Goal: Information Seeking & Learning: Compare options

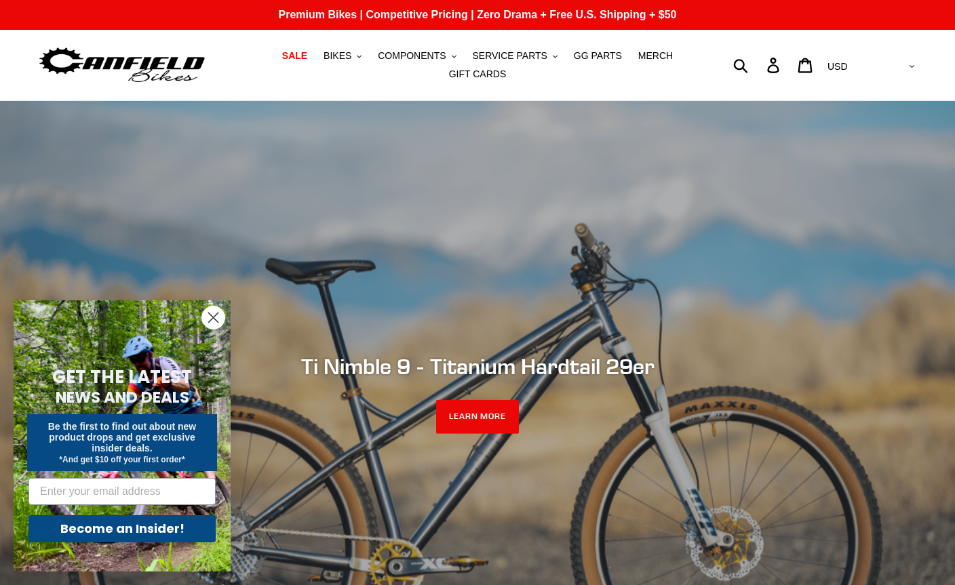
click at [418, 62] on span "COMPONENTS" at bounding box center [412, 56] width 68 height 12
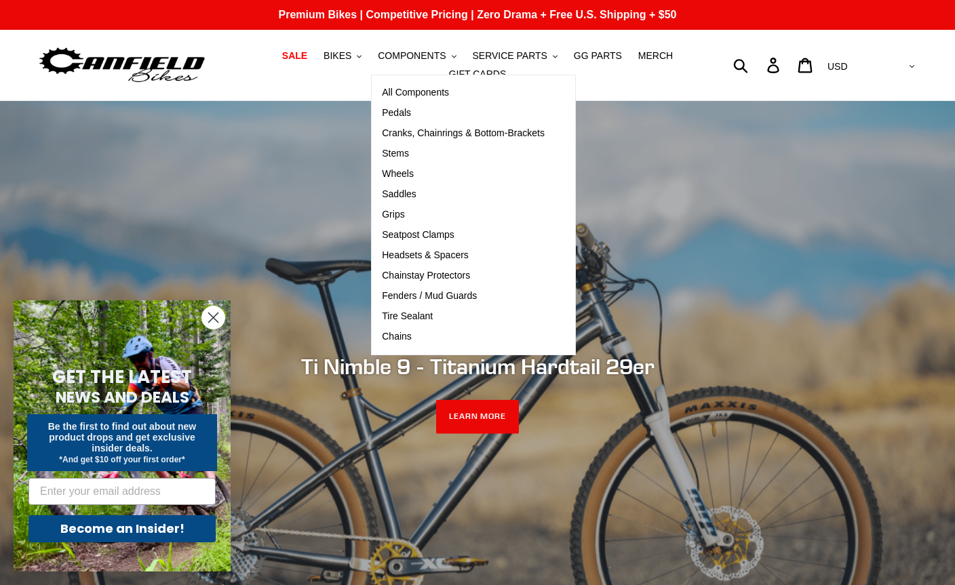
click at [502, 142] on link "Cranks, Chainrings & Bottom-Brackets" at bounding box center [463, 133] width 183 height 20
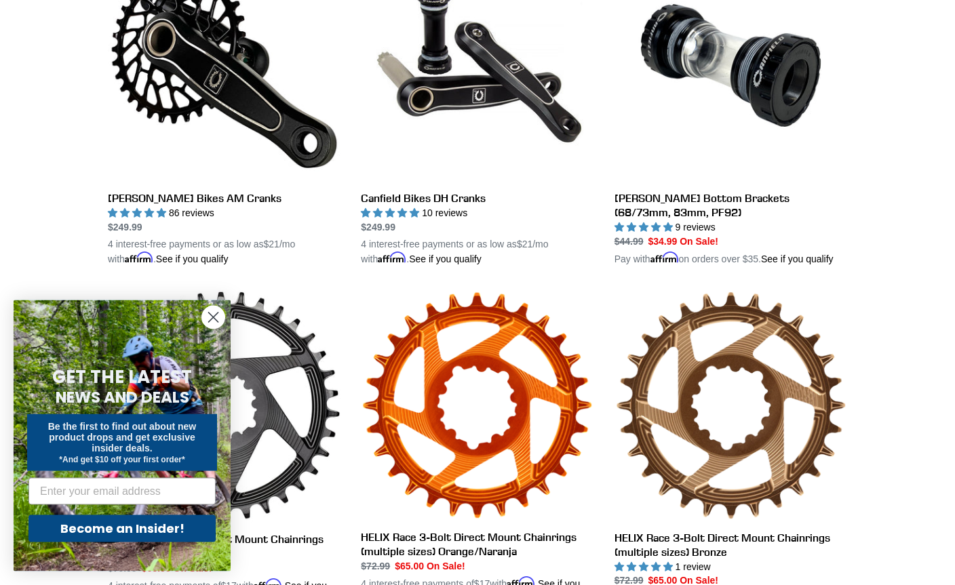
scroll to position [455, 0]
click at [195, 191] on link "[PERSON_NAME] Bikes AM Cranks" at bounding box center [224, 107] width 233 height 317
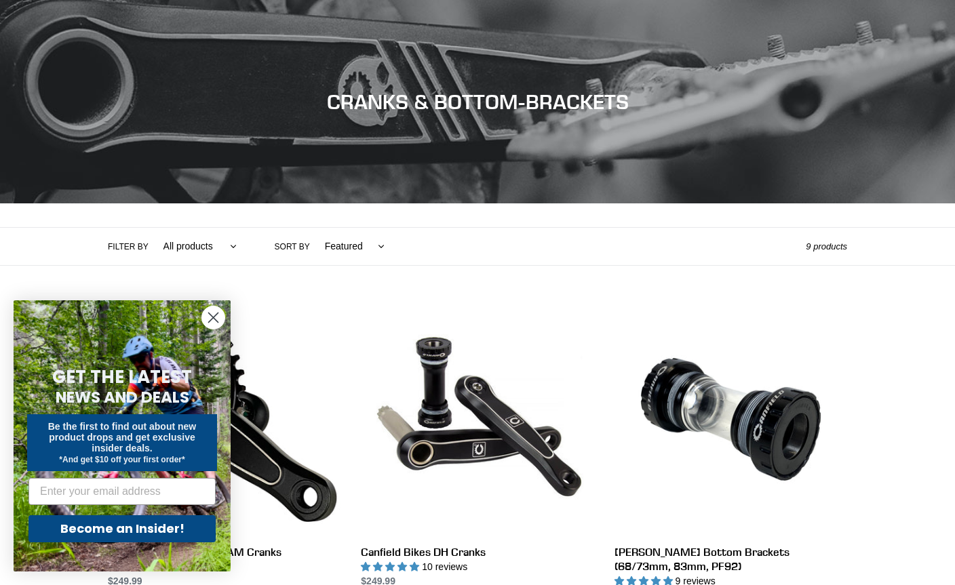
scroll to position [498, 0]
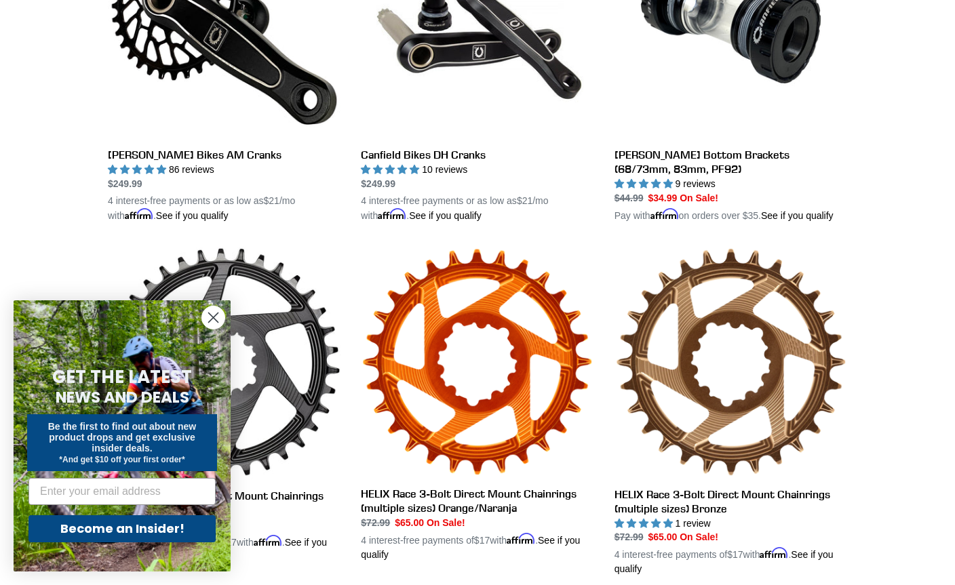
click at [453, 157] on link "Canfield Bikes DH Cranks" at bounding box center [477, 64] width 233 height 317
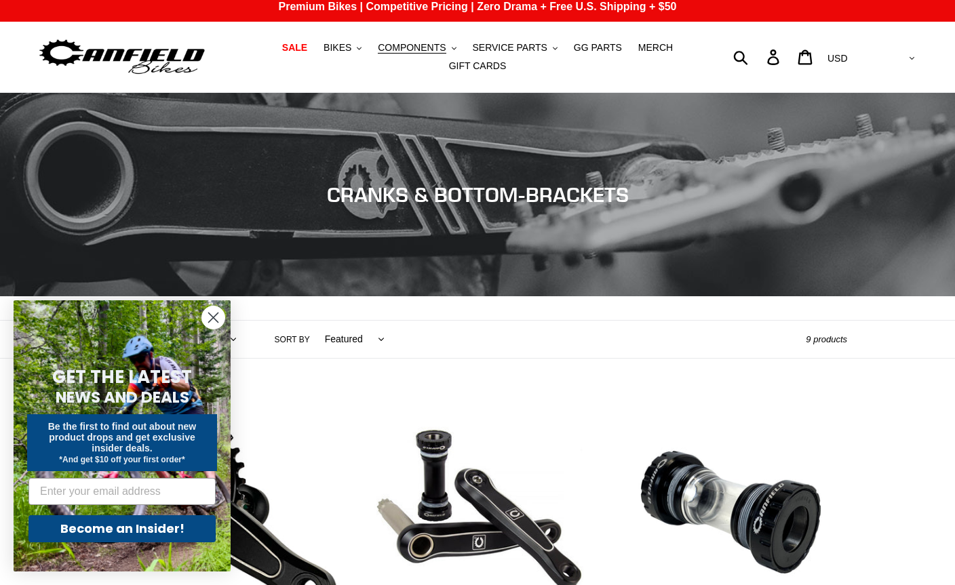
scroll to position [0, 0]
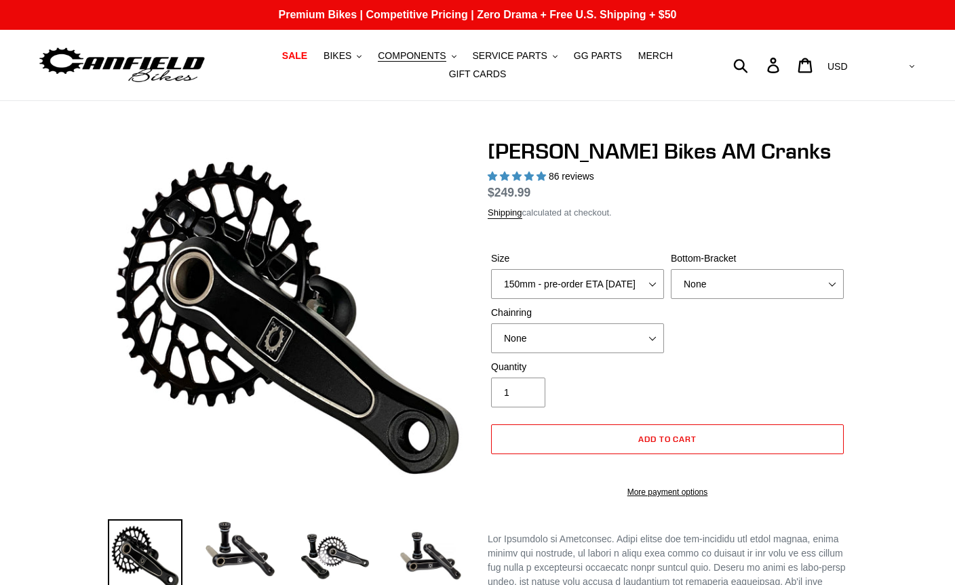
select select "highest-rating"
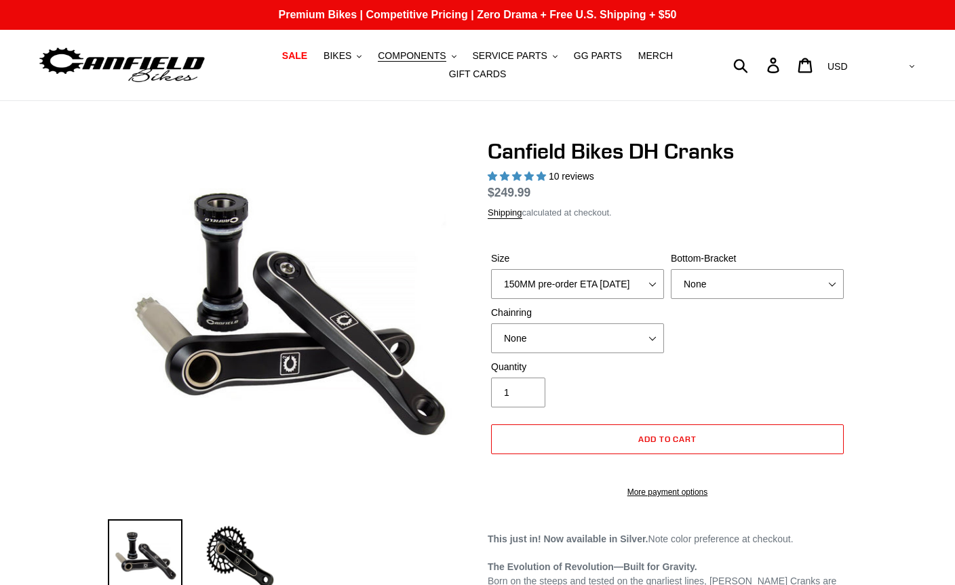
select select "highest-rating"
